Goal: Check status: Check status

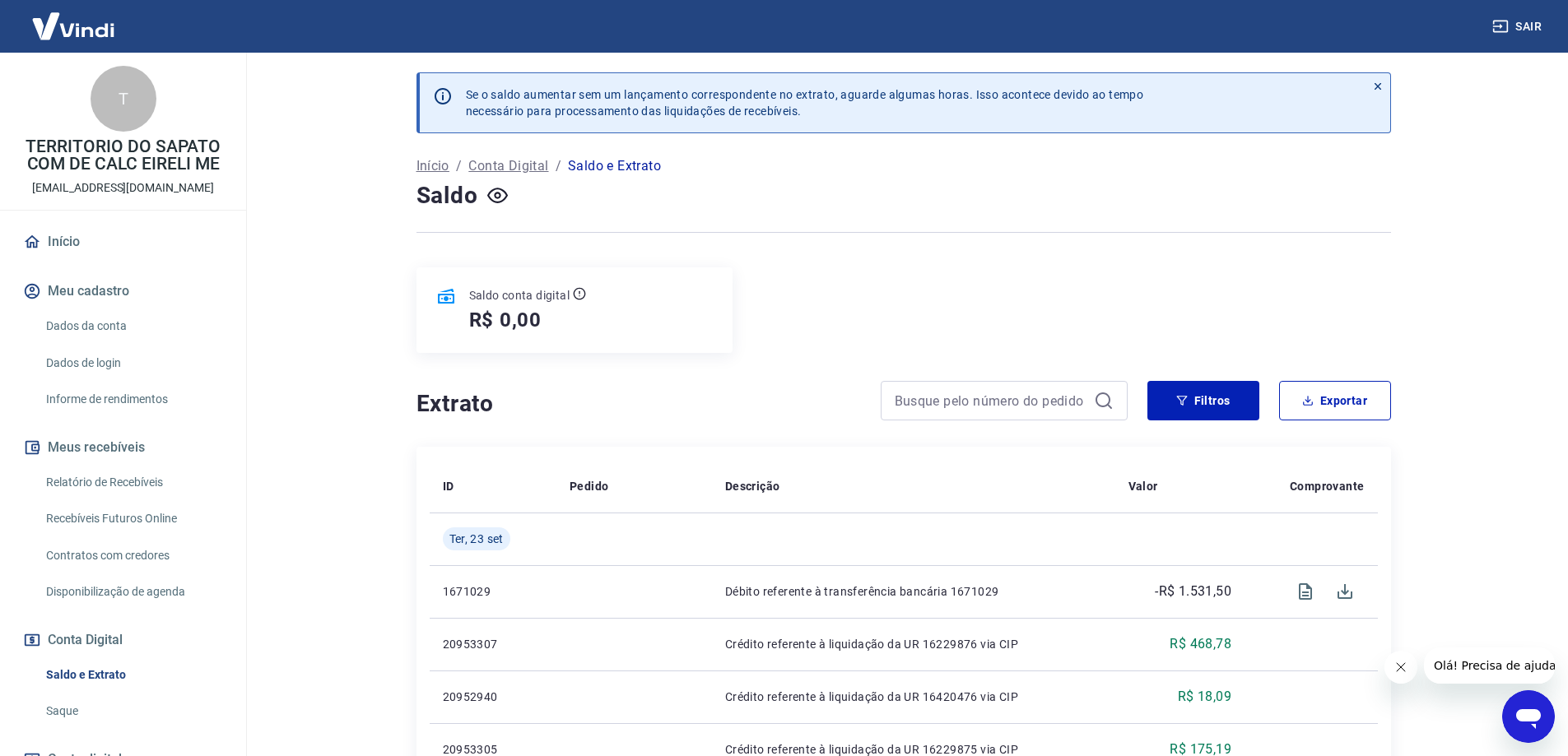
click at [624, 298] on div "Saldo conta digital R$ 0,00" at bounding box center [574, 310] width 316 height 85
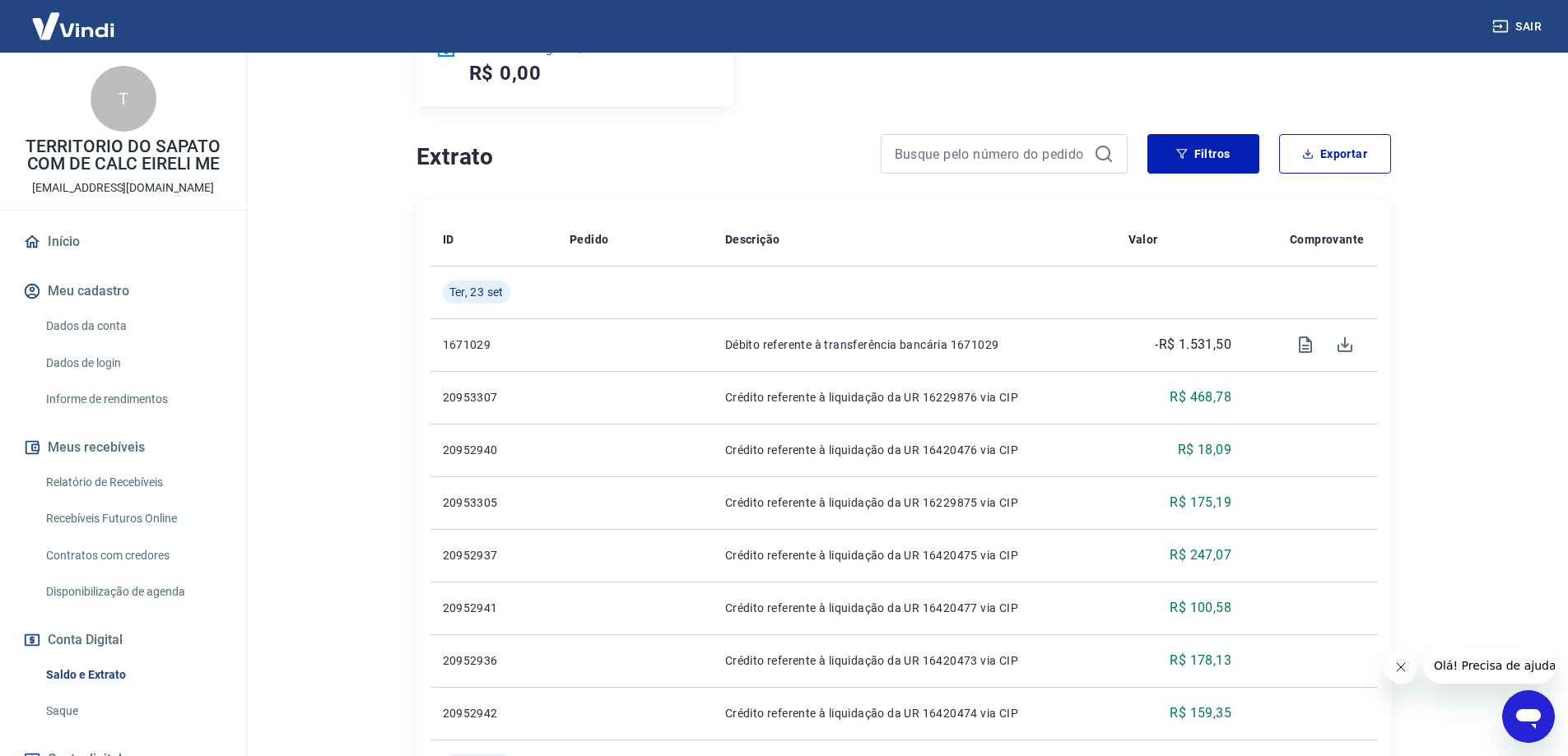
scroll to position [120, 0]
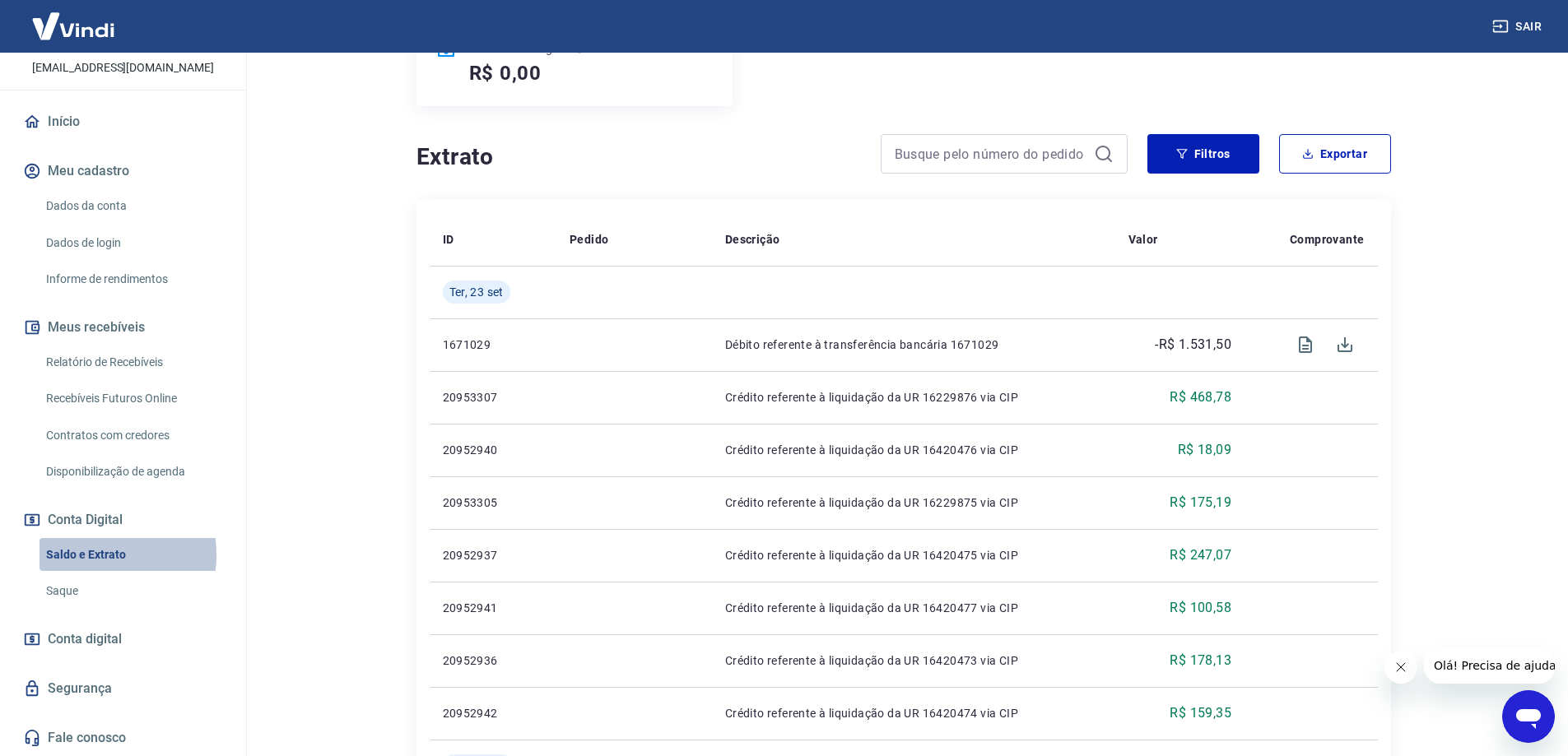
click at [90, 554] on link "Saldo e Extrato" at bounding box center [132, 555] width 187 height 34
